Goal: Navigation & Orientation: Go to known website

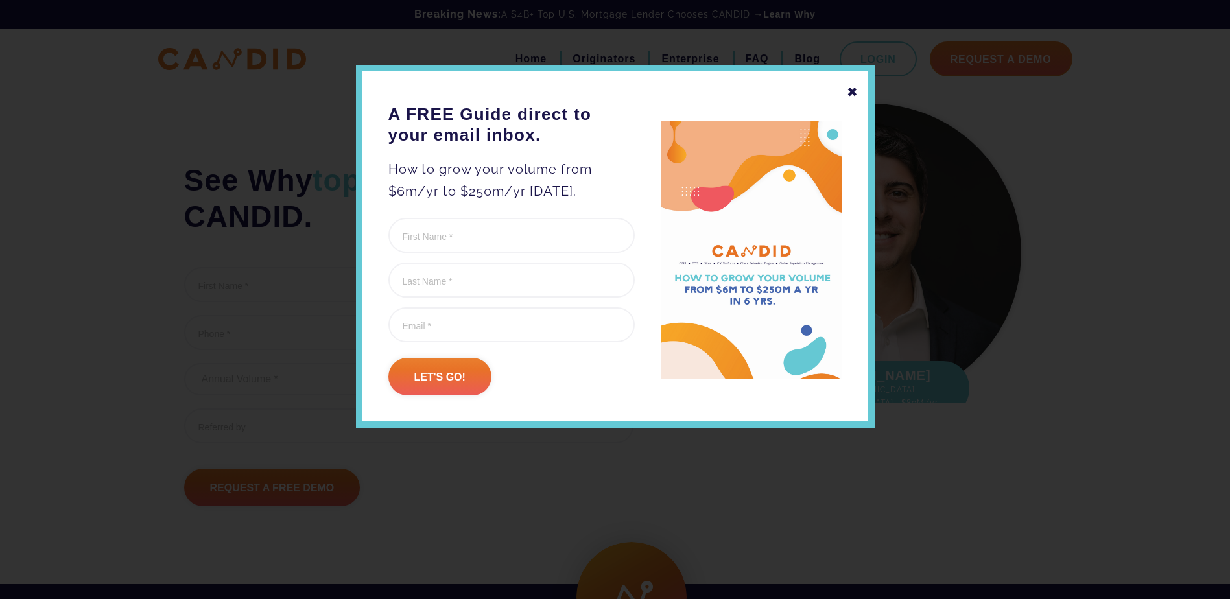
click at [849, 89] on div "✖" at bounding box center [853, 92] width 12 height 22
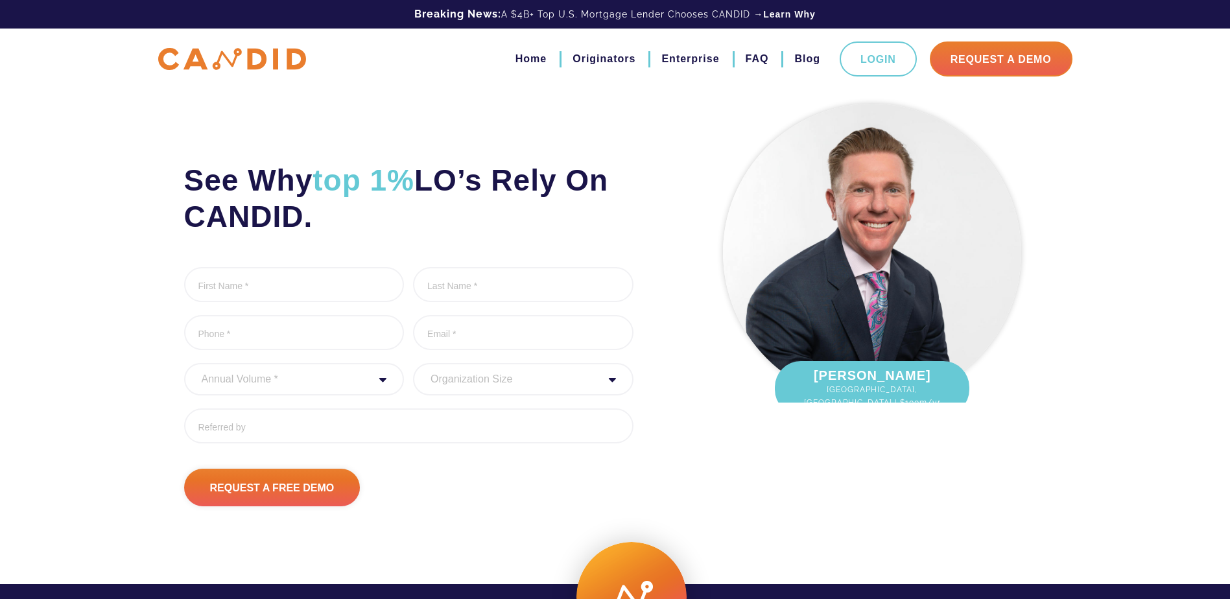
drag, startPoint x: 287, startPoint y: 58, endPoint x: 318, endPoint y: 58, distance: 31.1
click at [287, 58] on img at bounding box center [232, 59] width 148 height 23
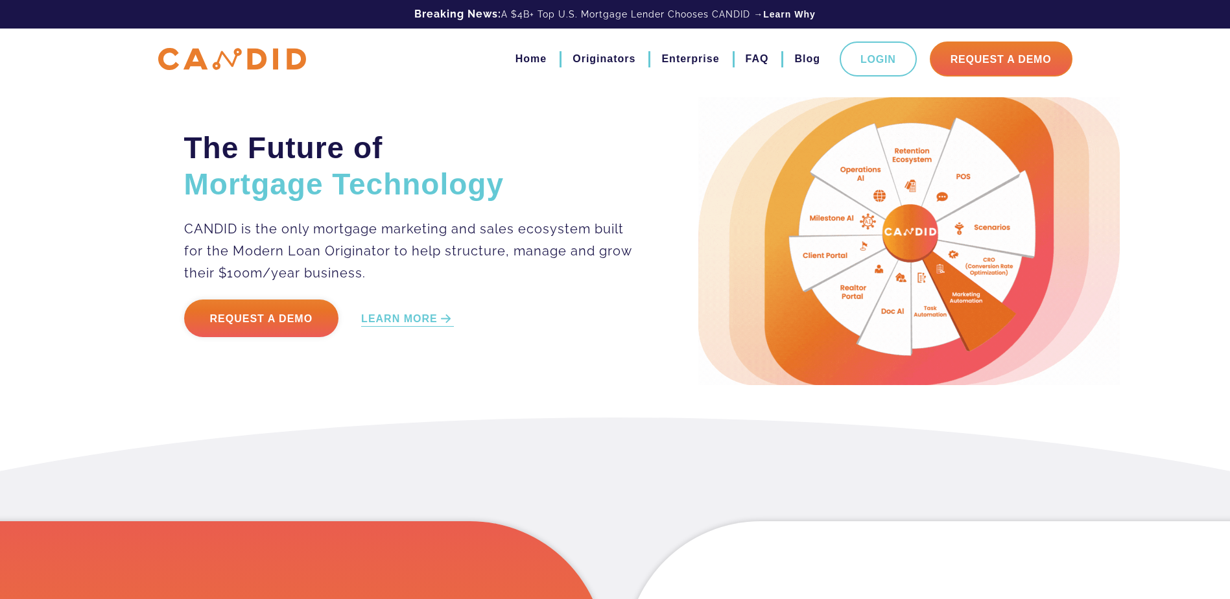
click at [537, 56] on link "Home" at bounding box center [530, 59] width 31 height 22
